Goal: Information Seeking & Learning: Check status

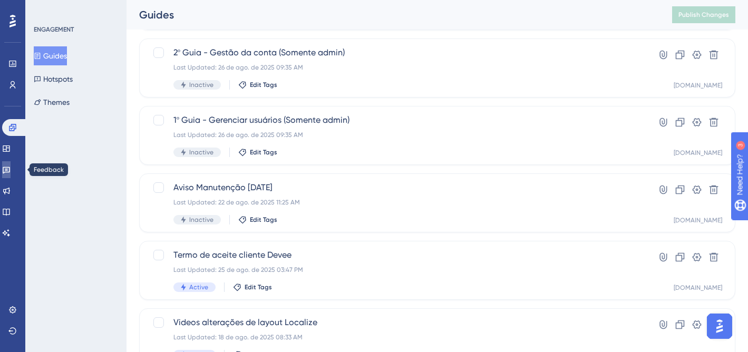
click at [7, 165] on link at bounding box center [6, 169] width 8 height 17
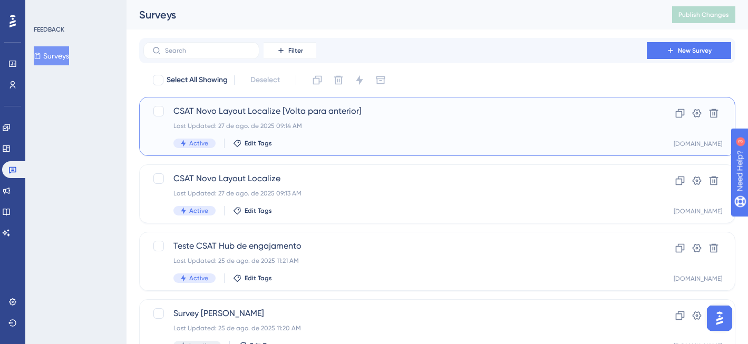
click at [408, 139] on div "Active Edit Tags" at bounding box center [394, 143] width 443 height 9
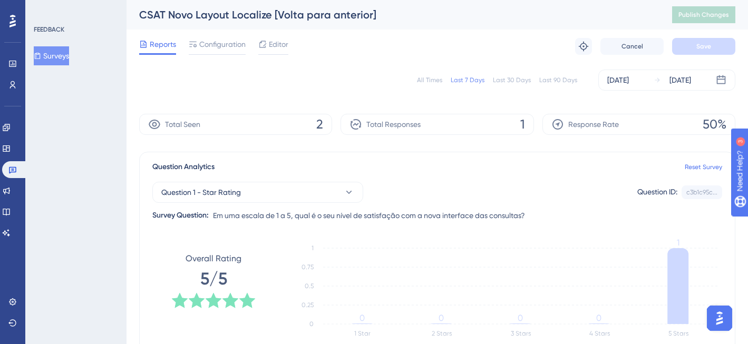
click at [437, 78] on div "All Times" at bounding box center [429, 80] width 25 height 8
click at [19, 165] on link at bounding box center [14, 169] width 25 height 17
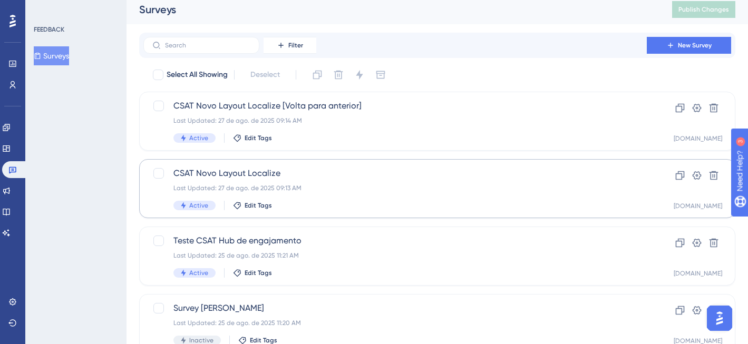
scroll to position [16, 0]
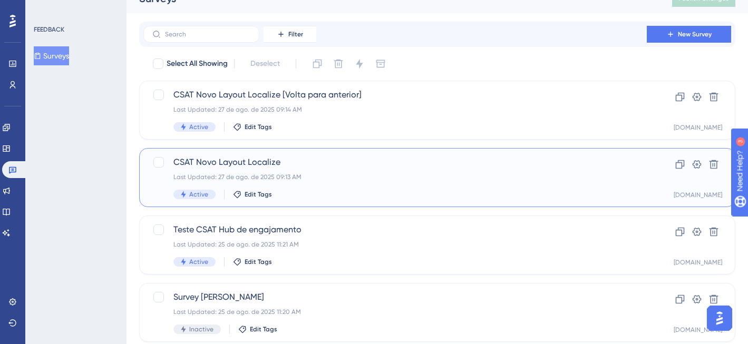
click at [438, 185] on div "CSAT Novo Layout Localize Last Updated: 27 de ago. de 2025 09:13 AM Active Edit…" at bounding box center [394, 177] width 443 height 43
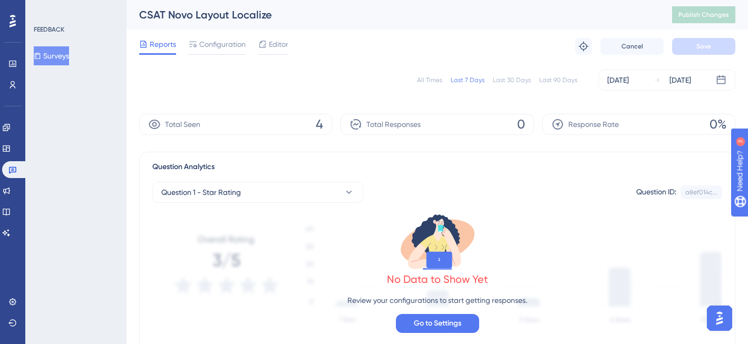
click at [437, 74] on div "All Times Last 7 Days Last 30 Days Last 90 Days [DATE] [DATE]" at bounding box center [437, 80] width 596 height 21
click at [432, 80] on div "All Times" at bounding box center [429, 80] width 25 height 8
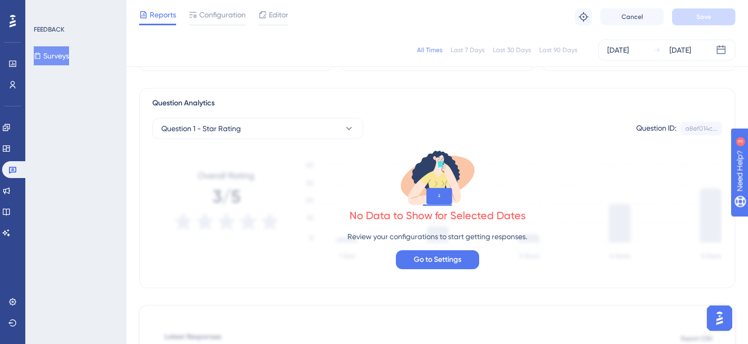
scroll to position [197, 0]
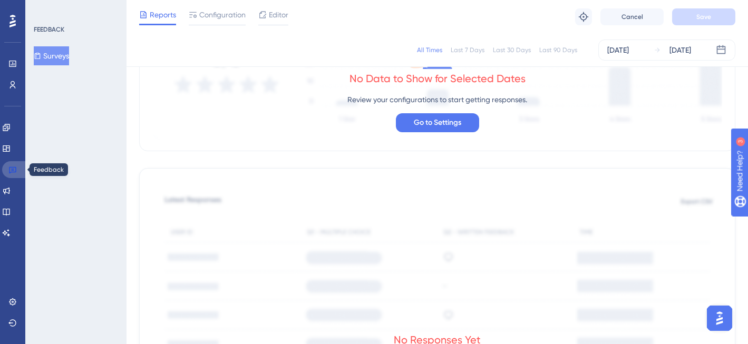
click at [22, 173] on link at bounding box center [14, 169] width 25 height 17
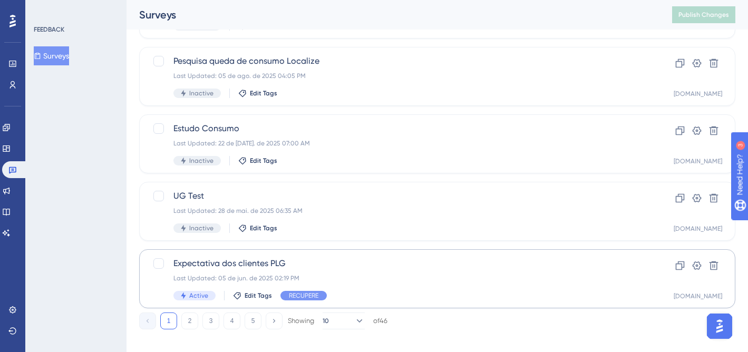
scroll to position [455, 0]
click at [323, 268] on span "Expectativa dos clientes PLG" at bounding box center [394, 263] width 443 height 13
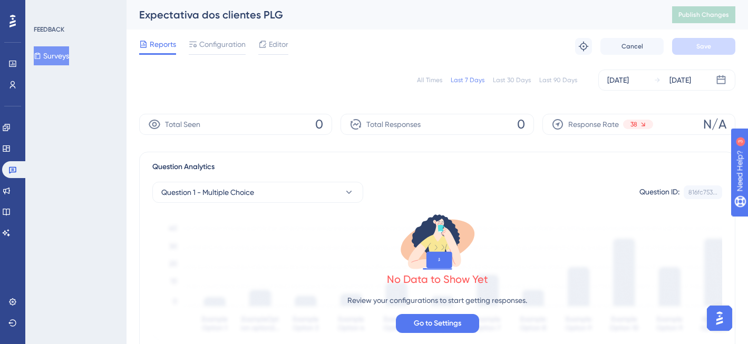
click at [429, 77] on div "All Times" at bounding box center [429, 80] width 25 height 8
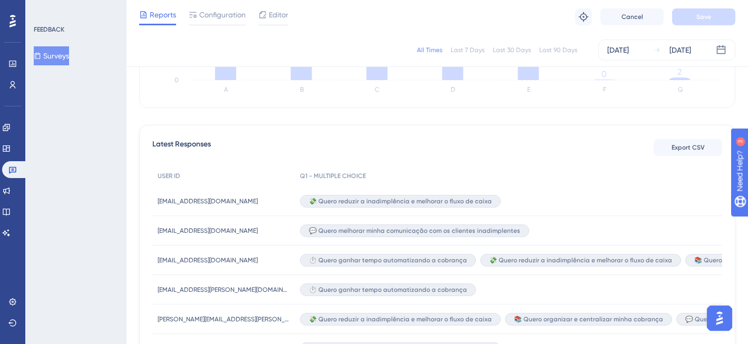
scroll to position [277, 0]
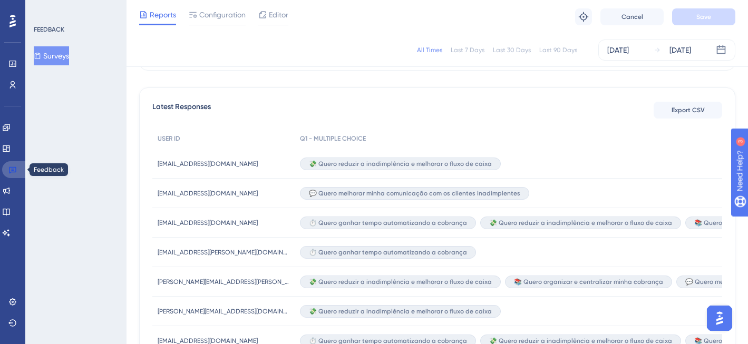
click at [15, 168] on icon at bounding box center [12, 169] width 8 height 8
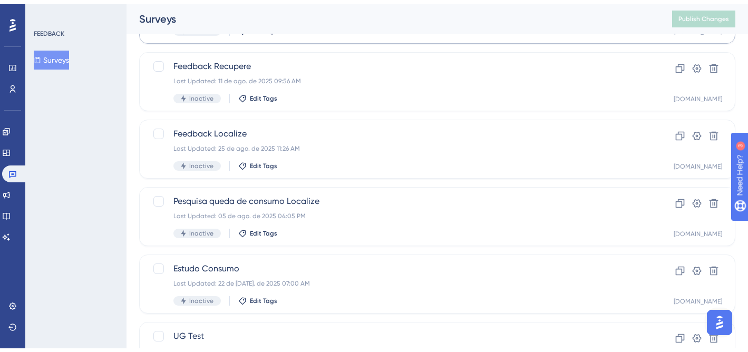
scroll to position [466, 0]
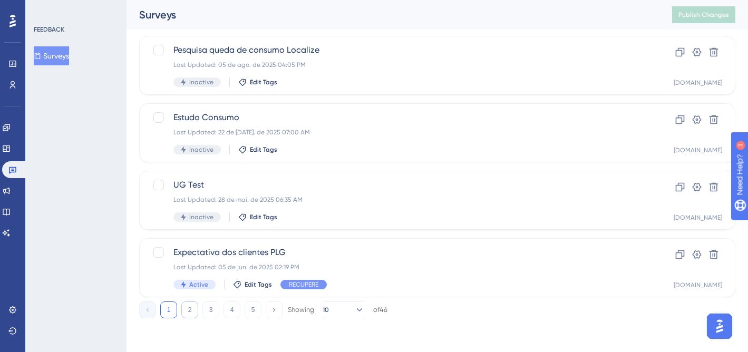
click at [187, 308] on button "2" at bounding box center [189, 309] width 17 height 17
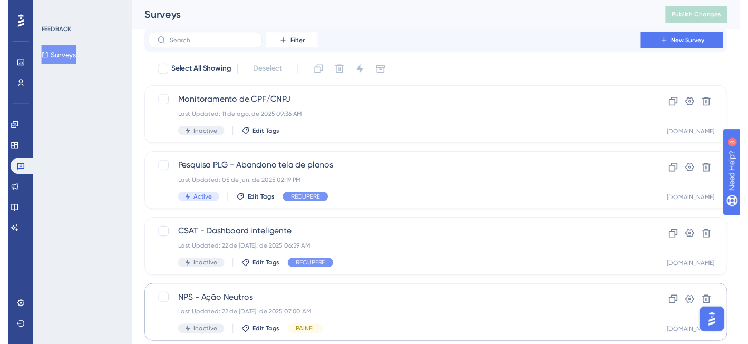
scroll to position [0, 0]
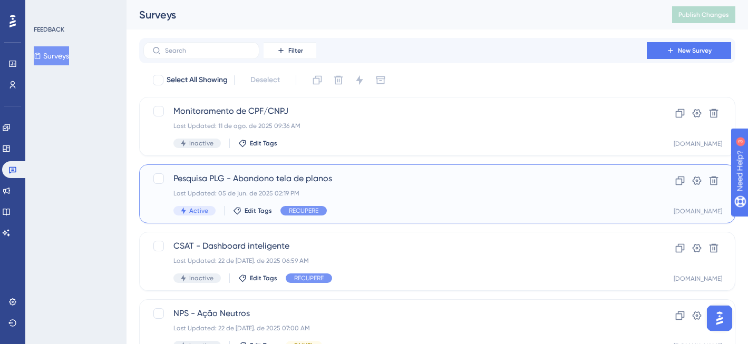
click at [351, 211] on div "Active Edit Tags RECUPERE" at bounding box center [394, 210] width 443 height 9
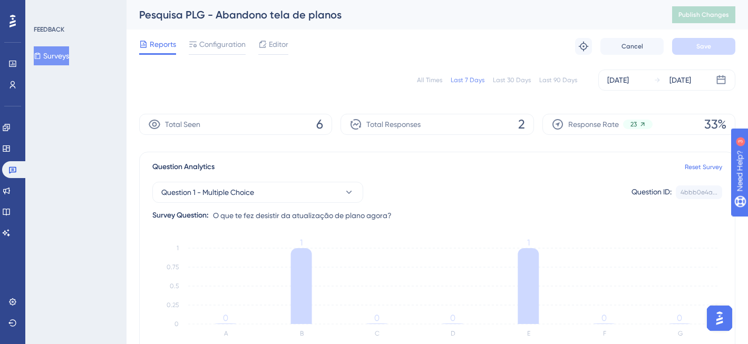
click at [428, 83] on div "All Times" at bounding box center [429, 80] width 25 height 8
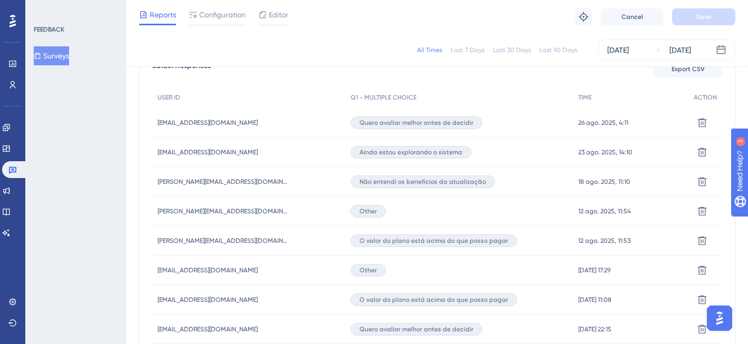
scroll to position [328, 0]
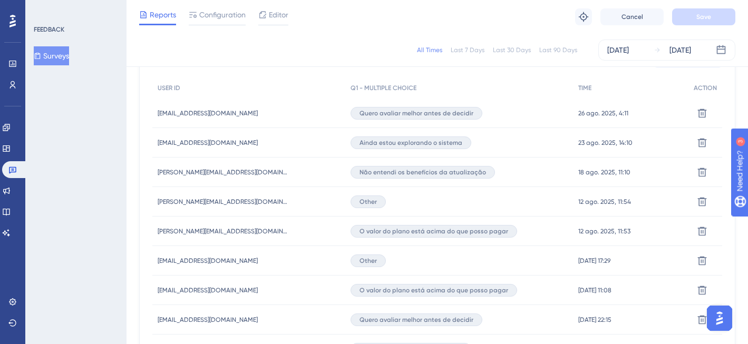
click at [409, 208] on div "Other" at bounding box center [459, 202] width 228 height 30
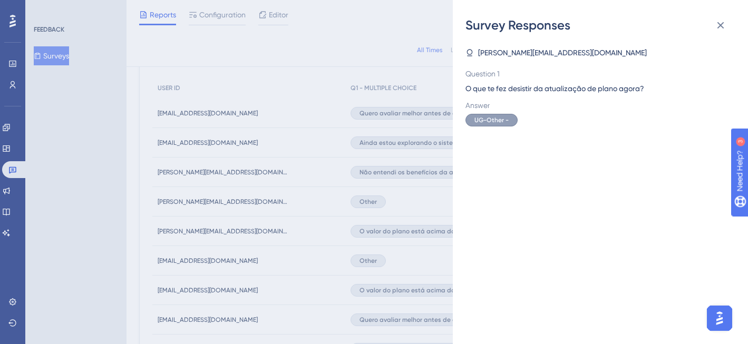
click at [501, 118] on span "UG-Other -" at bounding box center [491, 120] width 34 height 8
click at [719, 26] on icon at bounding box center [720, 25] width 13 height 13
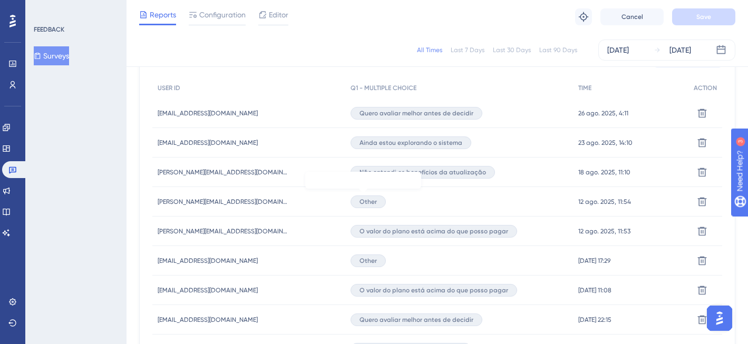
click at [364, 200] on span "Other" at bounding box center [367, 202] width 17 height 8
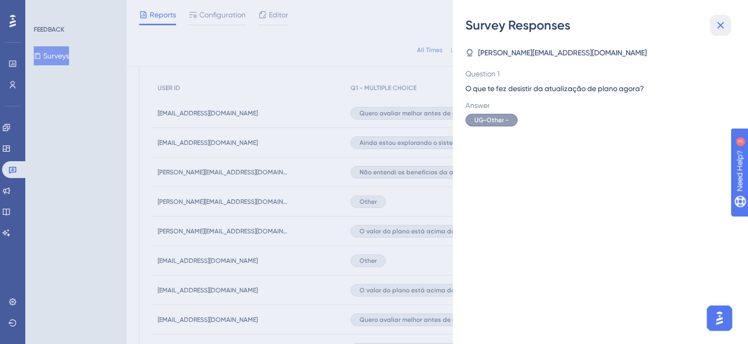
drag, startPoint x: 720, startPoint y: 26, endPoint x: 412, endPoint y: 170, distance: 340.3
click at [720, 26] on icon at bounding box center [720, 25] width 7 height 7
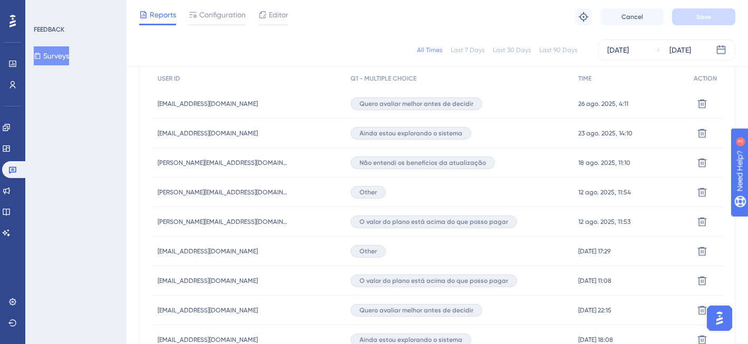
scroll to position [348, 0]
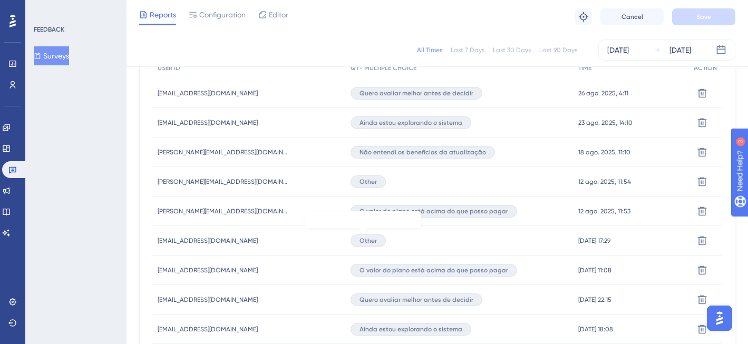
click at [370, 239] on span "Other" at bounding box center [367, 241] width 17 height 8
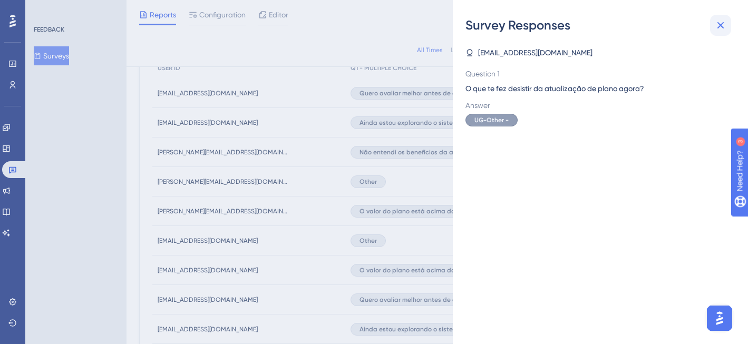
click at [722, 24] on icon at bounding box center [720, 25] width 7 height 7
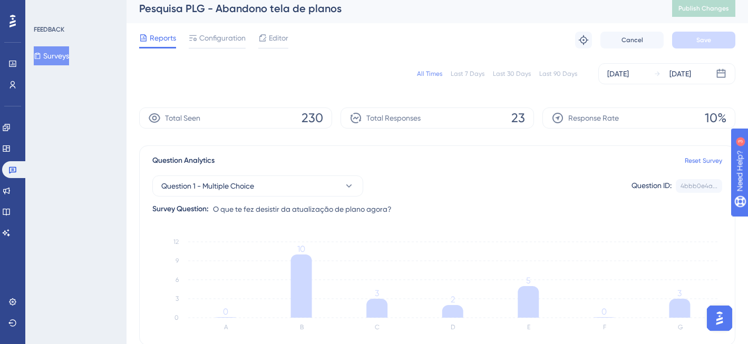
scroll to position [0, 0]
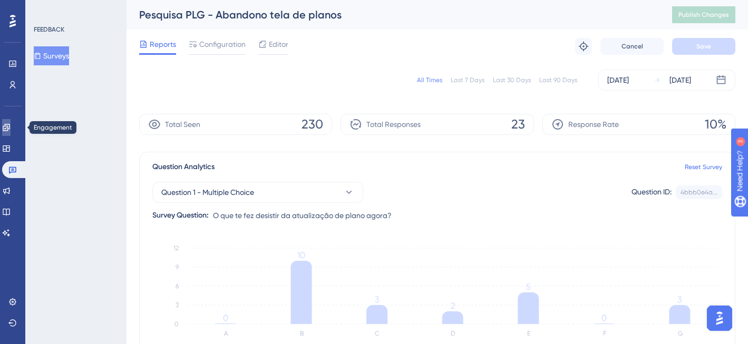
click at [9, 124] on icon at bounding box center [6, 127] width 8 height 8
